Goal: Information Seeking & Learning: Find specific fact

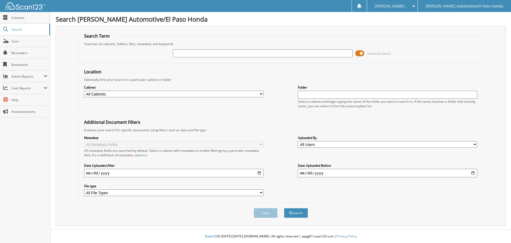
click at [183, 54] on input "text" at bounding box center [263, 53] width 180 height 8
type input "FA215815"
click at [300, 211] on button "Search" at bounding box center [296, 213] width 24 height 10
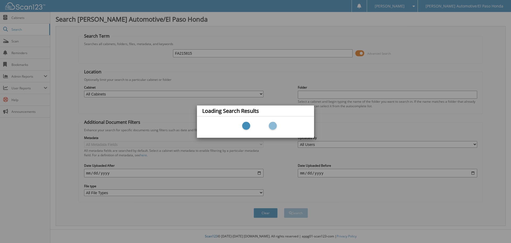
click at [359, 53] on div "Loading Search Results" at bounding box center [255, 121] width 511 height 243
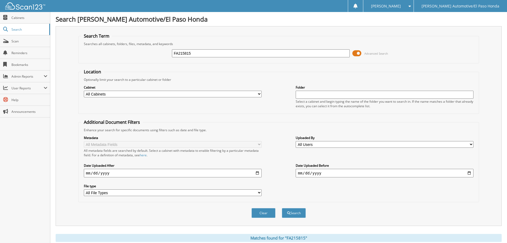
click at [357, 52] on span at bounding box center [357, 53] width 9 height 8
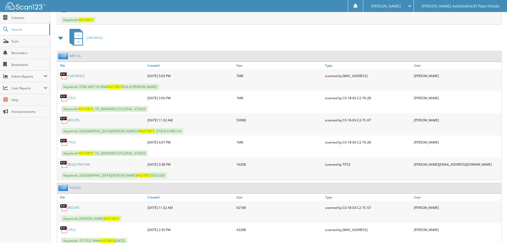
scroll to position [879, 0]
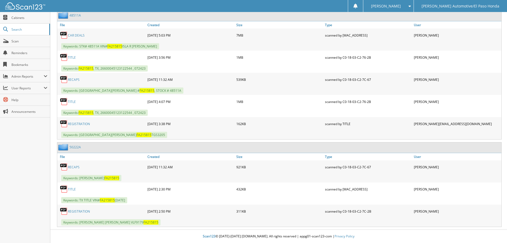
click at [71, 188] on link "TITLE" at bounding box center [72, 189] width 8 height 5
click at [77, 211] on link "REGISTRATION" at bounding box center [79, 211] width 22 height 5
click at [71, 147] on link "50222A" at bounding box center [75, 147] width 11 height 5
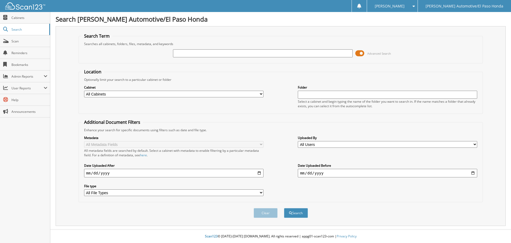
click at [193, 53] on input "text" at bounding box center [263, 53] width 180 height 8
drag, startPoint x: 181, startPoint y: 53, endPoint x: 181, endPoint y: 48, distance: 5.6
click at [181, 53] on input "text" at bounding box center [263, 53] width 180 height 8
type input "3880048"
click at [284, 208] on button "Search" at bounding box center [296, 213] width 24 height 10
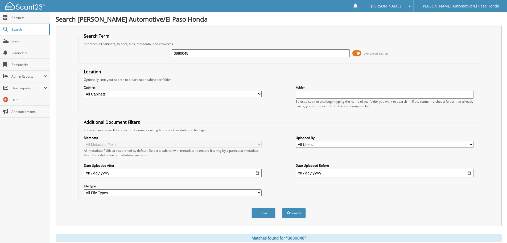
click at [358, 53] on span at bounding box center [357, 53] width 9 height 8
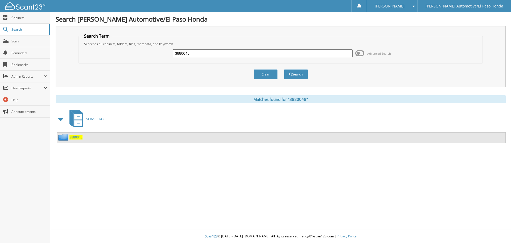
drag, startPoint x: 75, startPoint y: 136, endPoint x: 92, endPoint y: 134, distance: 17.4
click at [76, 136] on span "3880048" at bounding box center [76, 137] width 13 height 5
